Goal: Information Seeking & Learning: Find specific fact

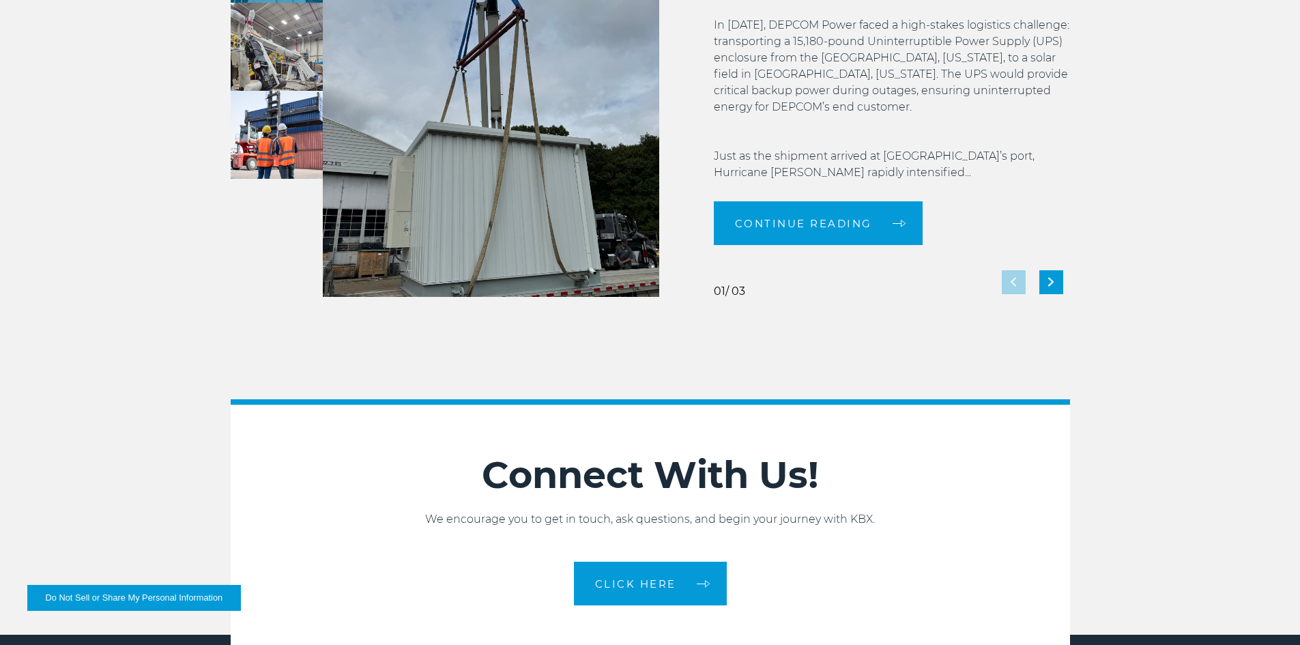
scroll to position [3038, 0]
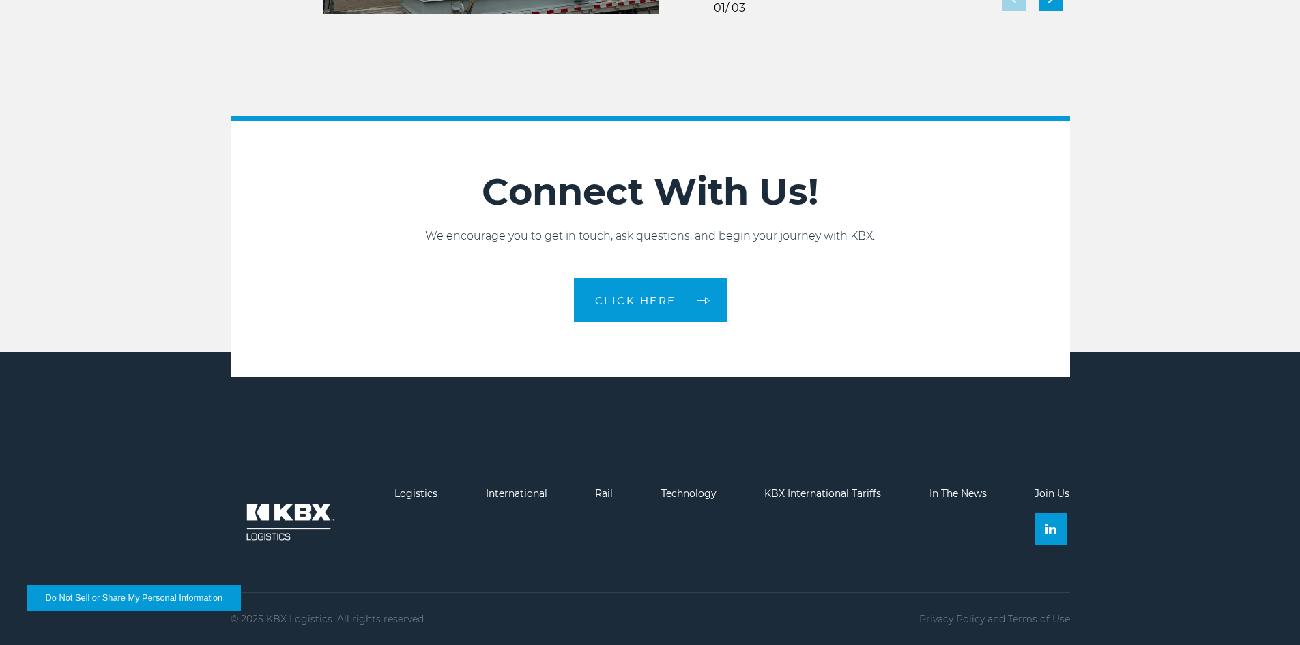
drag, startPoint x: 801, startPoint y: 231, endPoint x: 790, endPoint y: 624, distance: 393.2
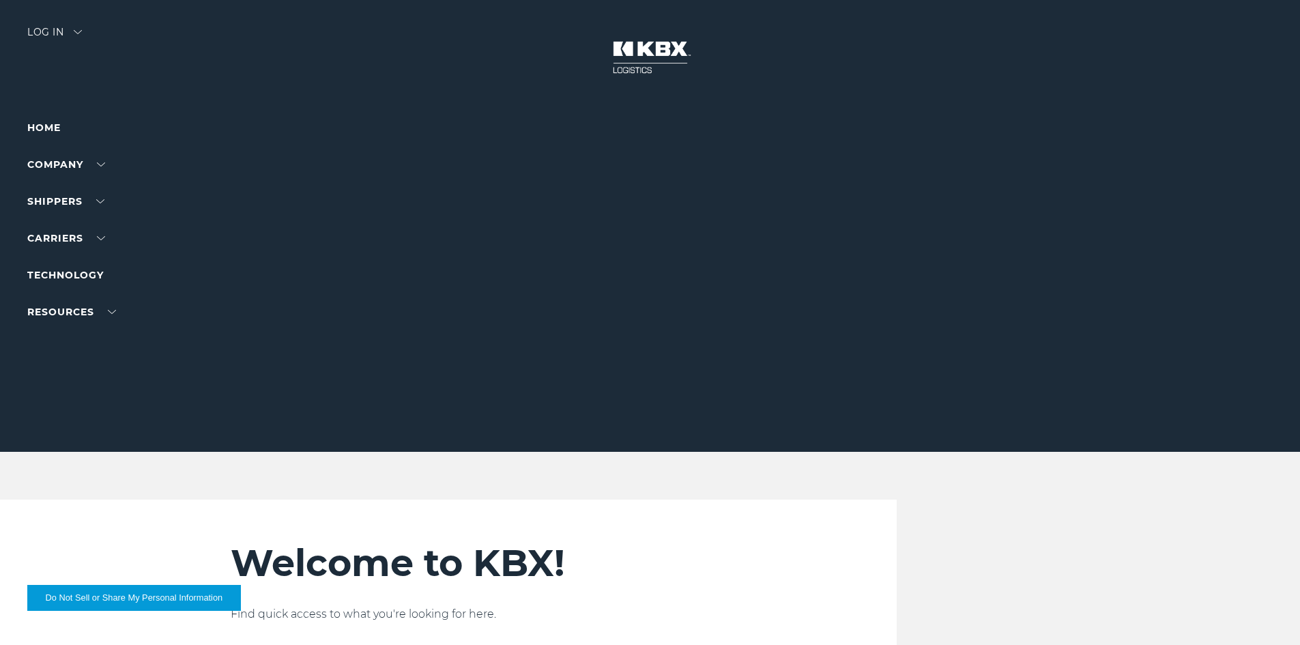
click at [79, 29] on div "Log in" at bounding box center [54, 37] width 55 height 20
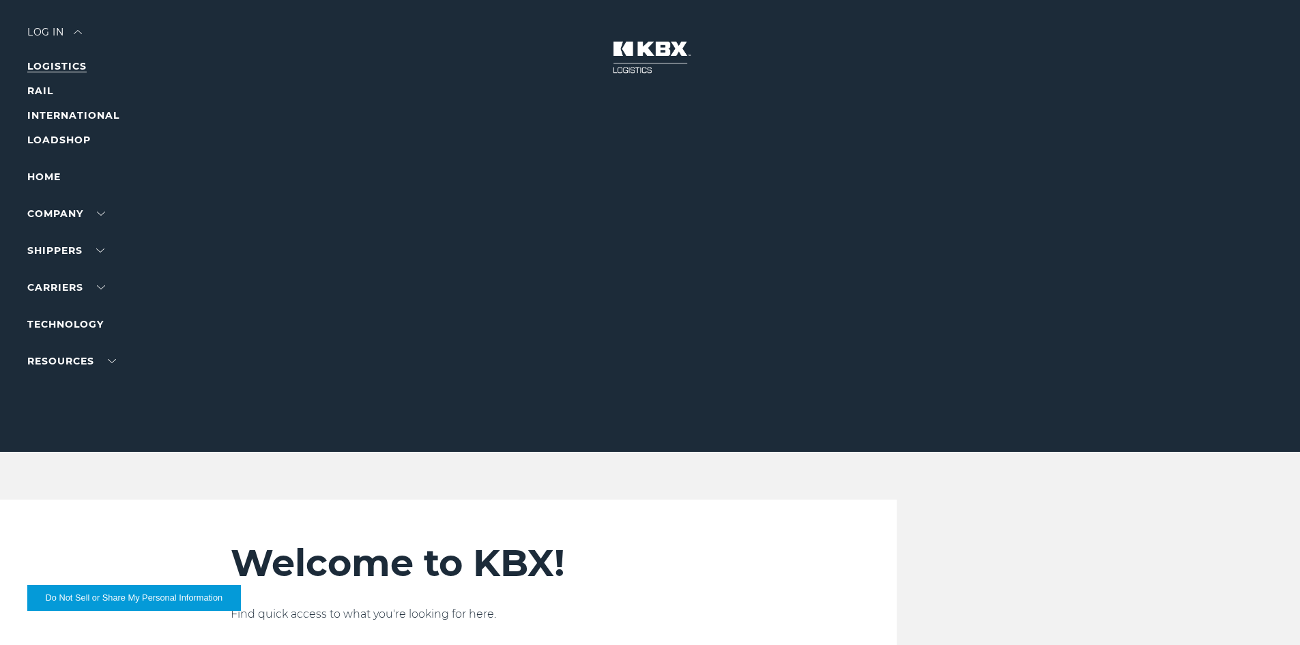
click at [55, 63] on link "LOGISTICS" at bounding box center [56, 66] width 59 height 12
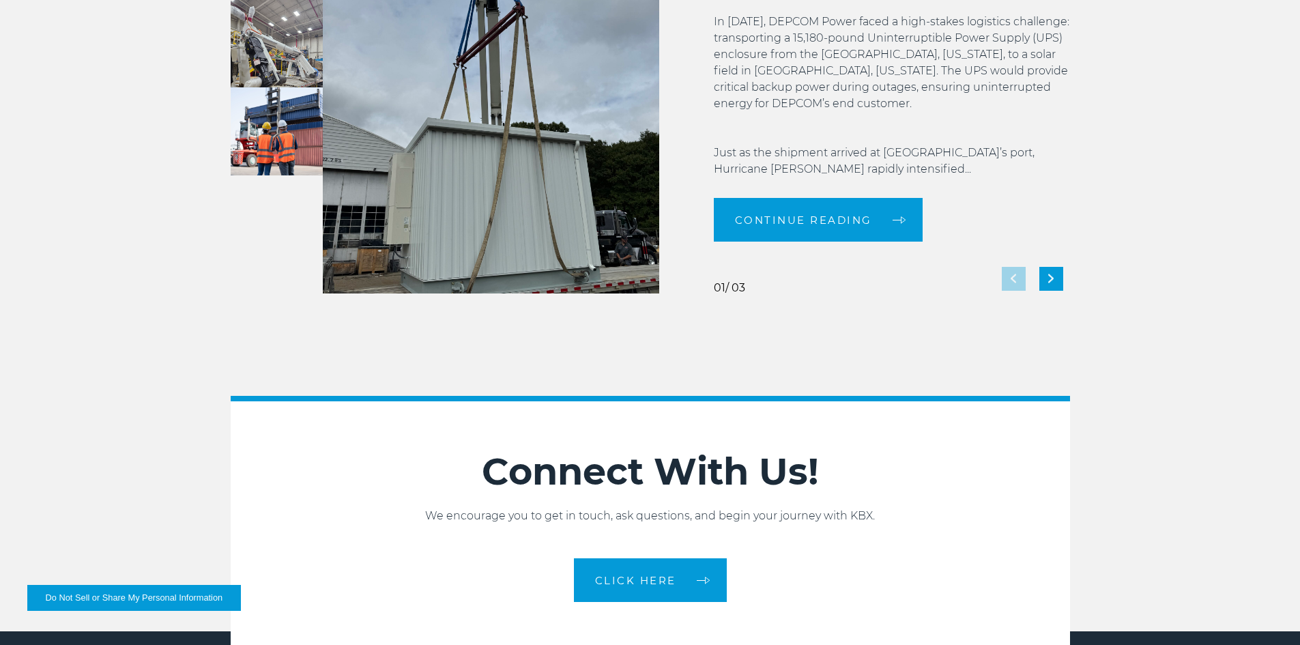
scroll to position [3038, 0]
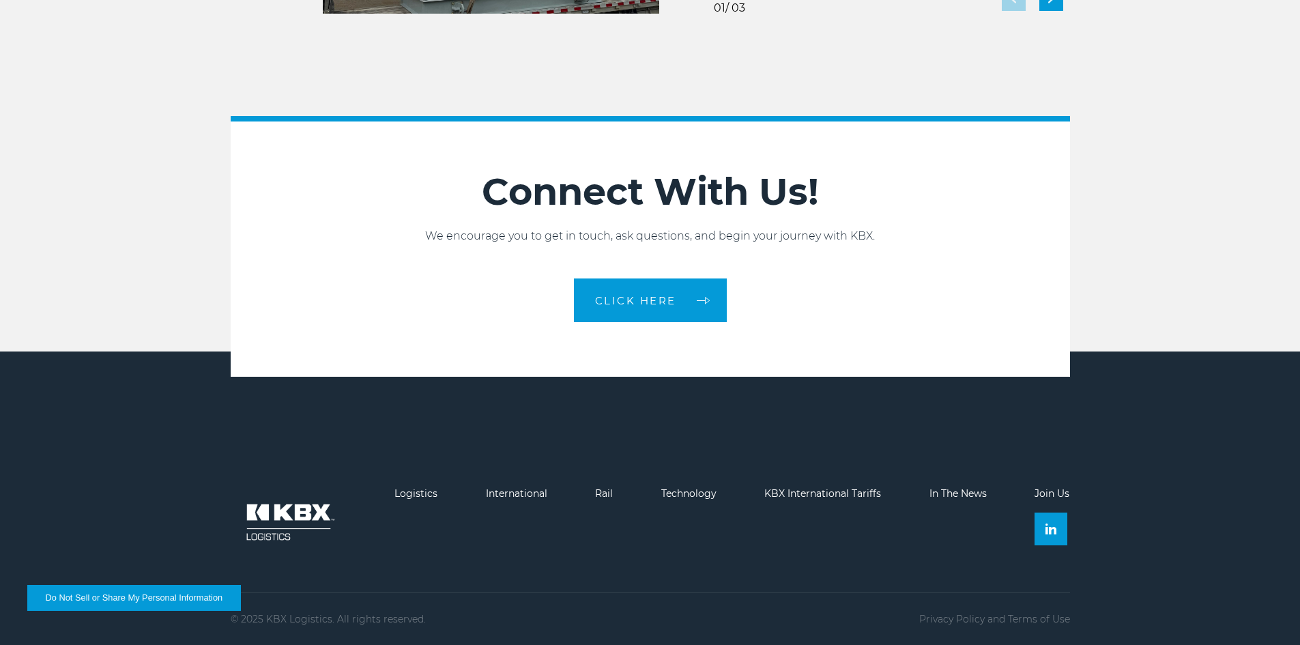
drag, startPoint x: 607, startPoint y: 496, endPoint x: 618, endPoint y: 496, distance: 10.9
click at [607, 496] on link "Rail" at bounding box center [604, 493] width 18 height 12
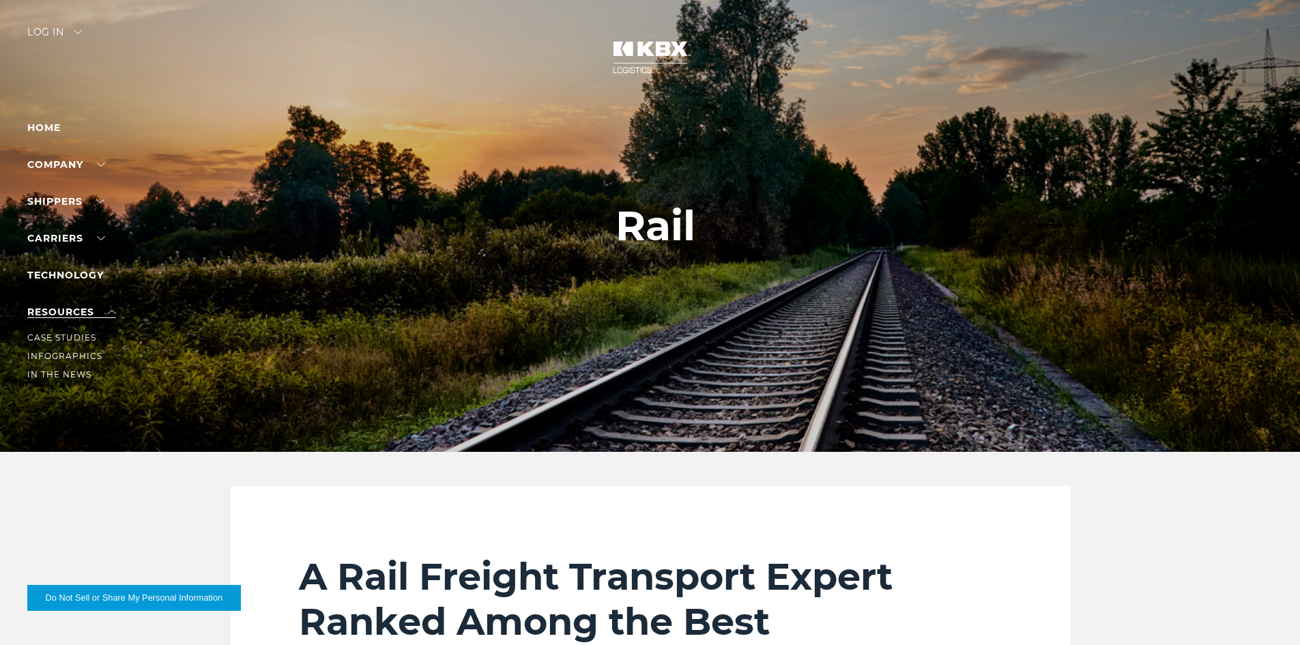
click at [108, 310] on link "RESOURCES" at bounding box center [71, 312] width 89 height 12
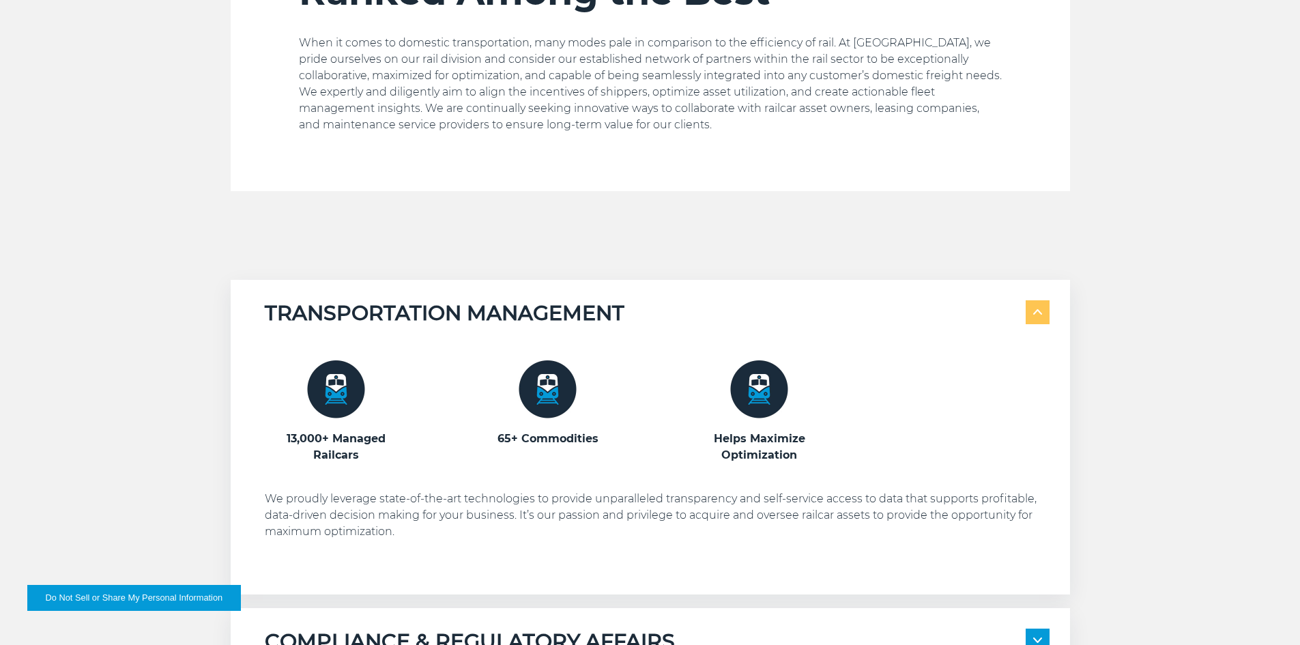
scroll to position [950, 0]
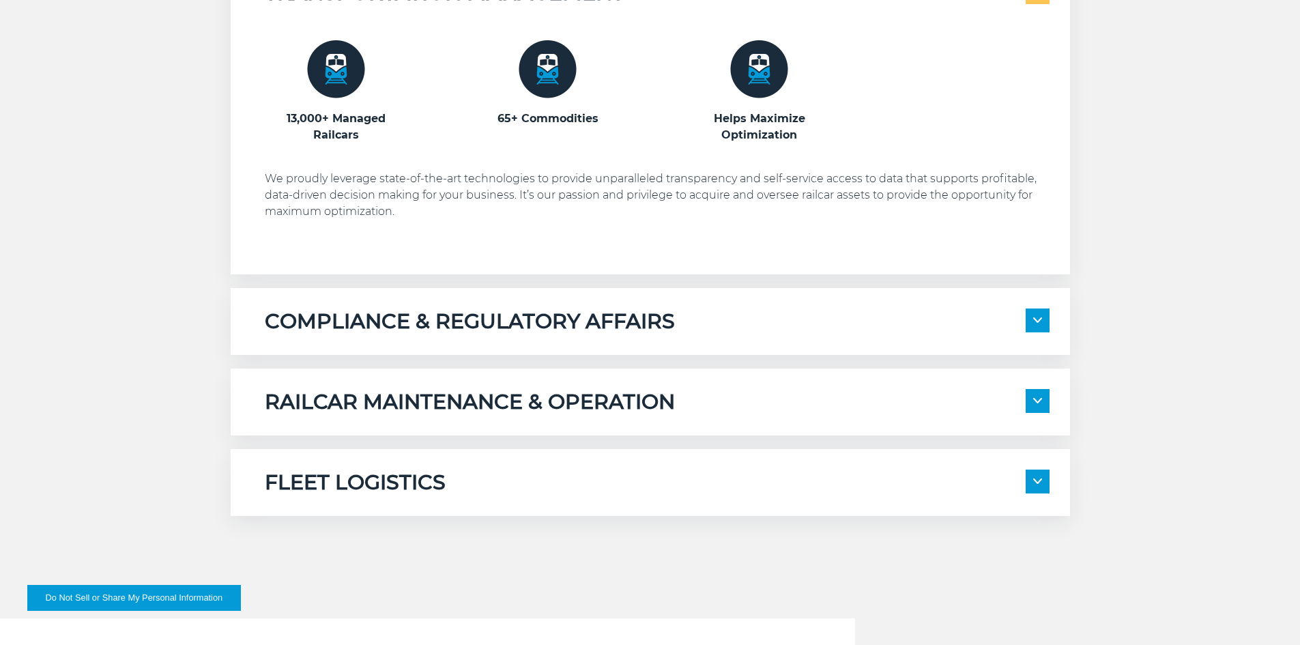
click at [1039, 389] on span at bounding box center [1038, 401] width 24 height 24
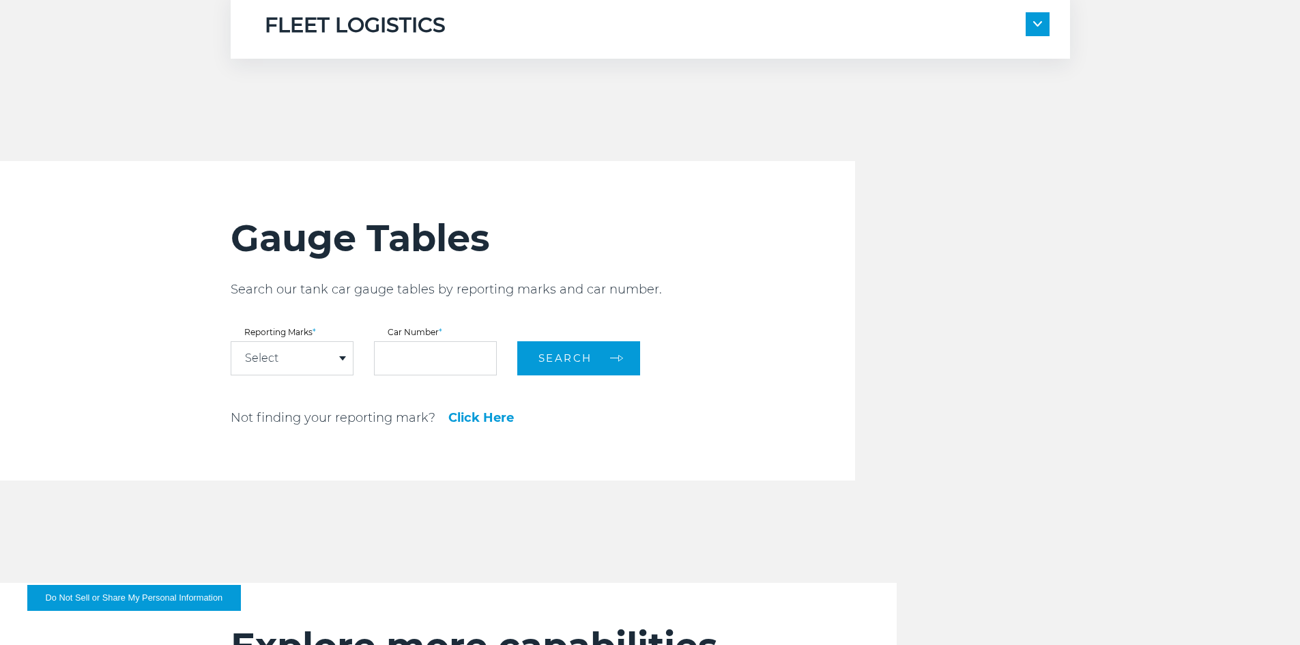
scroll to position [1666, 0]
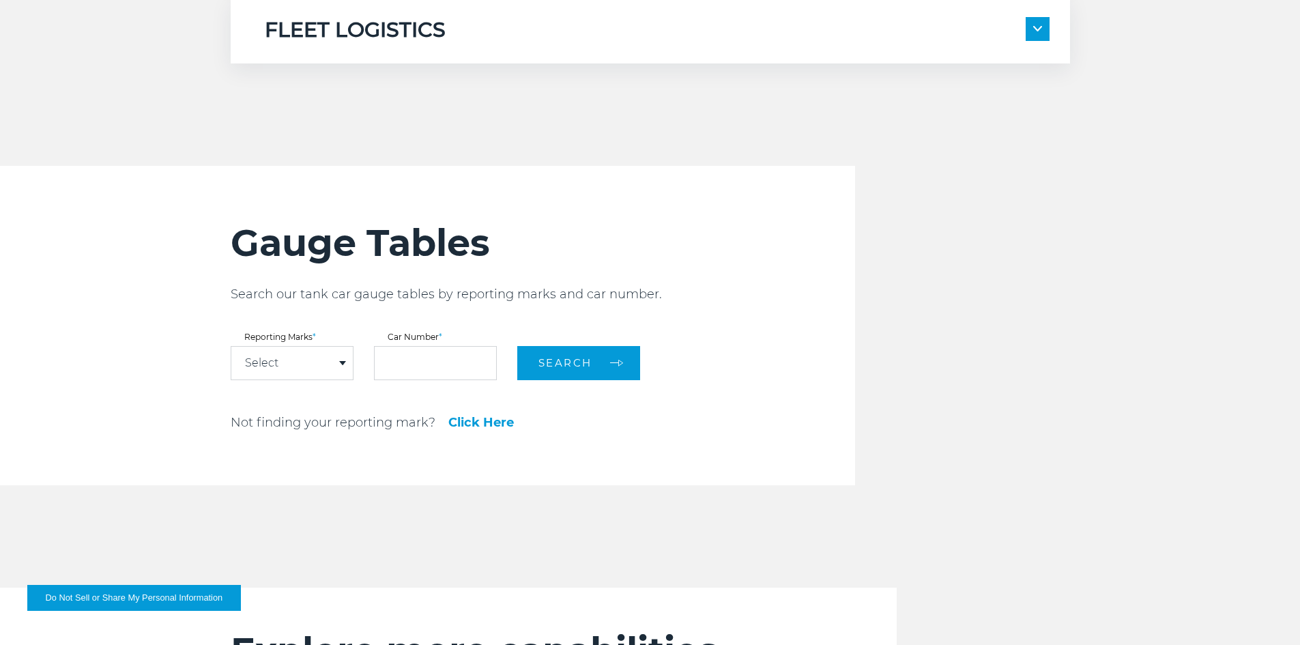
click at [331, 362] on div "Select" at bounding box center [291, 363] width 121 height 33
click at [309, 461] on link "KLRX" at bounding box center [291, 470] width 121 height 18
select select "****"
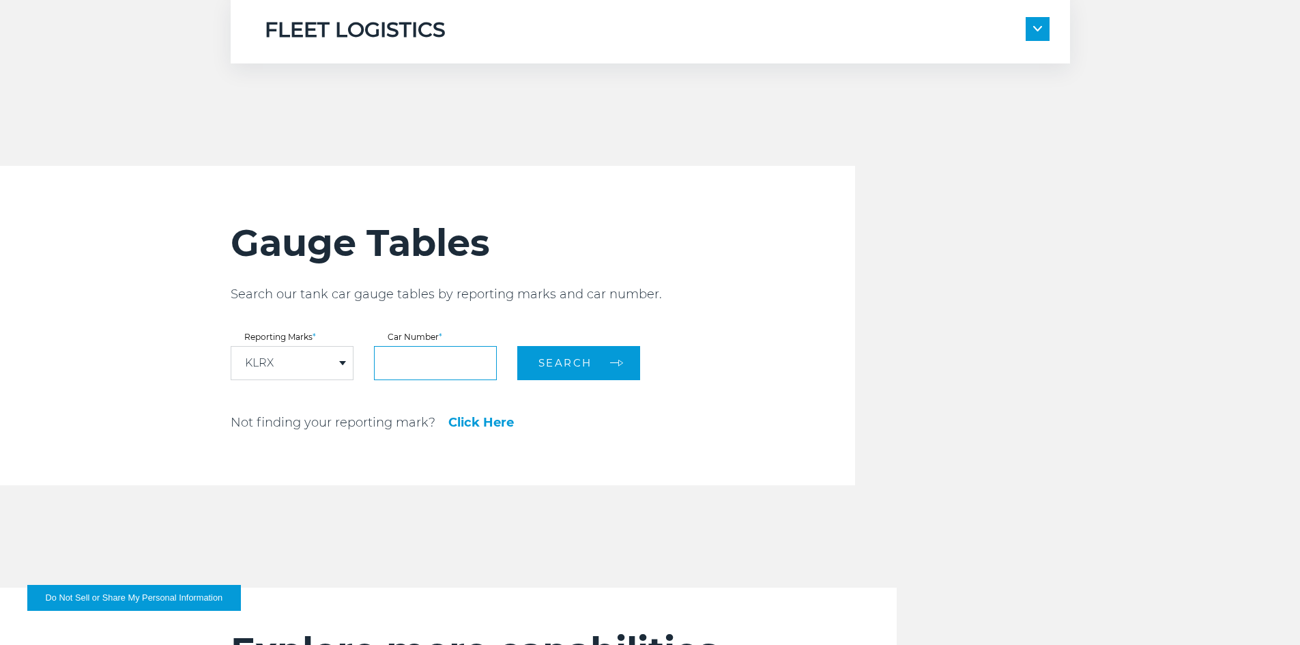
click at [429, 351] on input "text" at bounding box center [435, 363] width 123 height 34
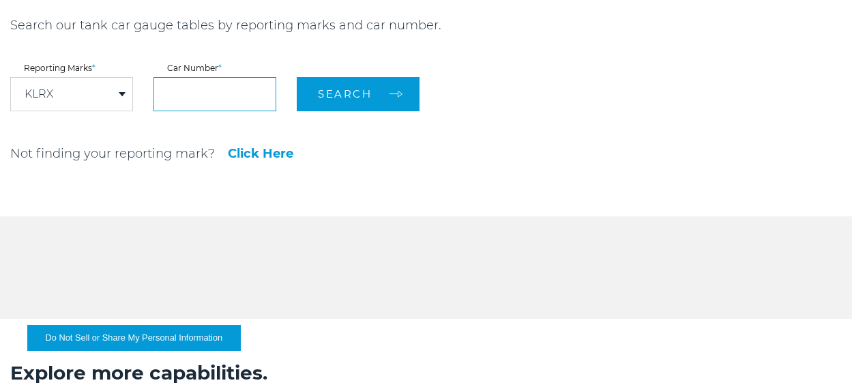
scroll to position [1509, 0]
drag, startPoint x: 222, startPoint y: 99, endPoint x: 227, endPoint y: 108, distance: 10.7
click at [222, 99] on input "text" at bounding box center [215, 95] width 123 height 34
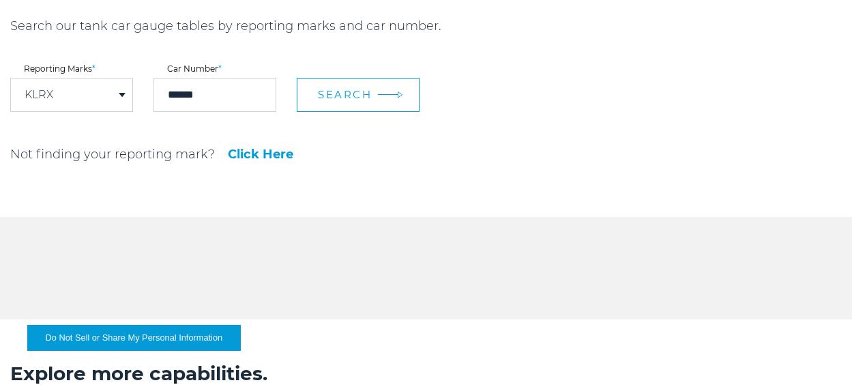
click at [328, 96] on span "Search" at bounding box center [345, 94] width 54 height 13
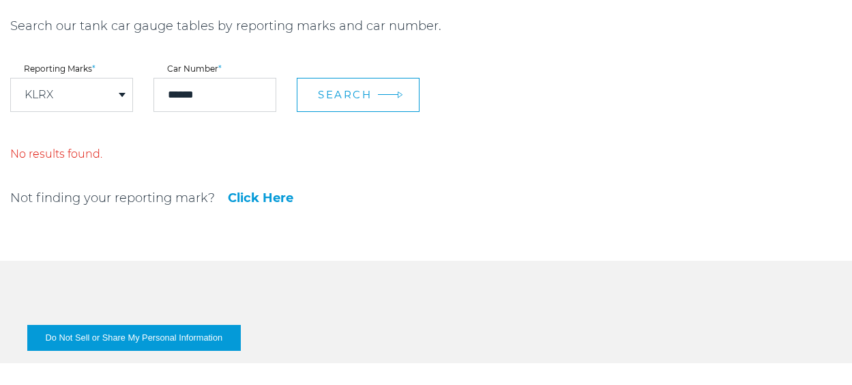
click at [364, 90] on span "Search" at bounding box center [345, 94] width 54 height 13
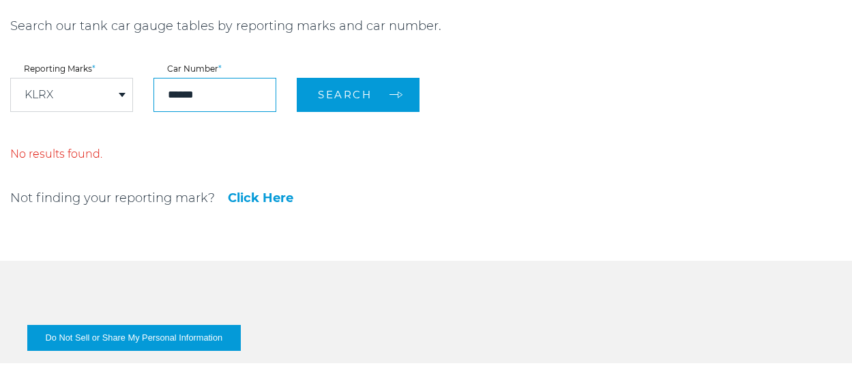
drag, startPoint x: 252, startPoint y: 100, endPoint x: 153, endPoint y: 113, distance: 100.5
click at [153, 112] on form "Reporting Marks * KLRX DPRX ETHX FHRX GPMX GPPX GPWX ICSX INVX IPBX KASX KLRX K…" at bounding box center [322, 88] width 624 height 47
click at [173, 96] on input "******" at bounding box center [215, 95] width 123 height 34
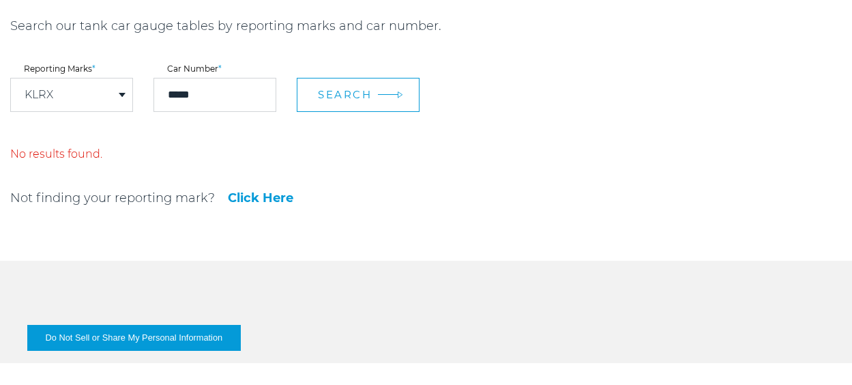
click at [394, 92] on button "Search" at bounding box center [358, 95] width 123 height 34
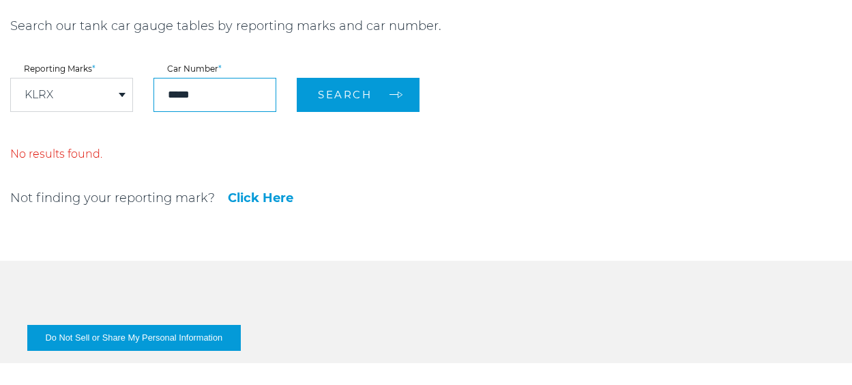
click at [171, 96] on input "*****" at bounding box center [215, 95] width 123 height 34
click at [163, 96] on input "*****" at bounding box center [215, 95] width 123 height 34
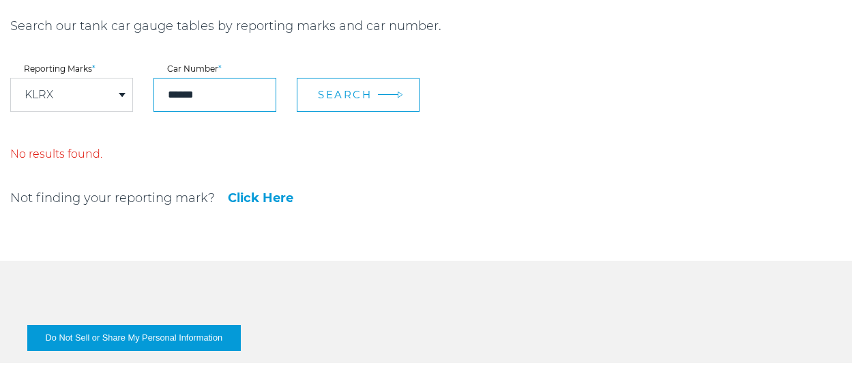
type input "******"
click at [366, 97] on span "Search" at bounding box center [345, 94] width 54 height 13
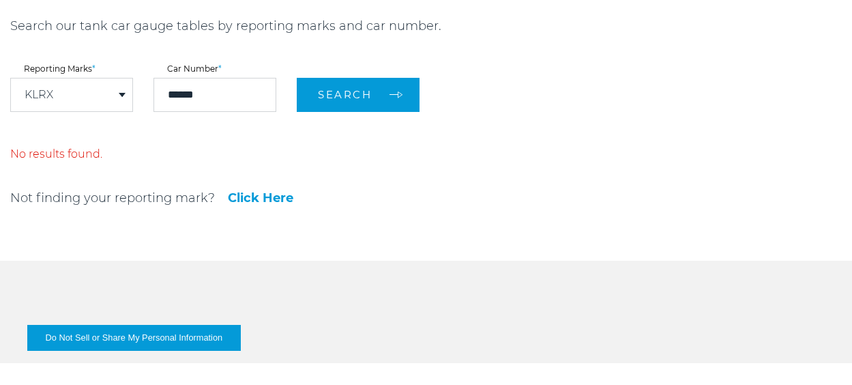
click at [266, 204] on link "Click Here" at bounding box center [261, 198] width 66 height 12
